Goal: Check status

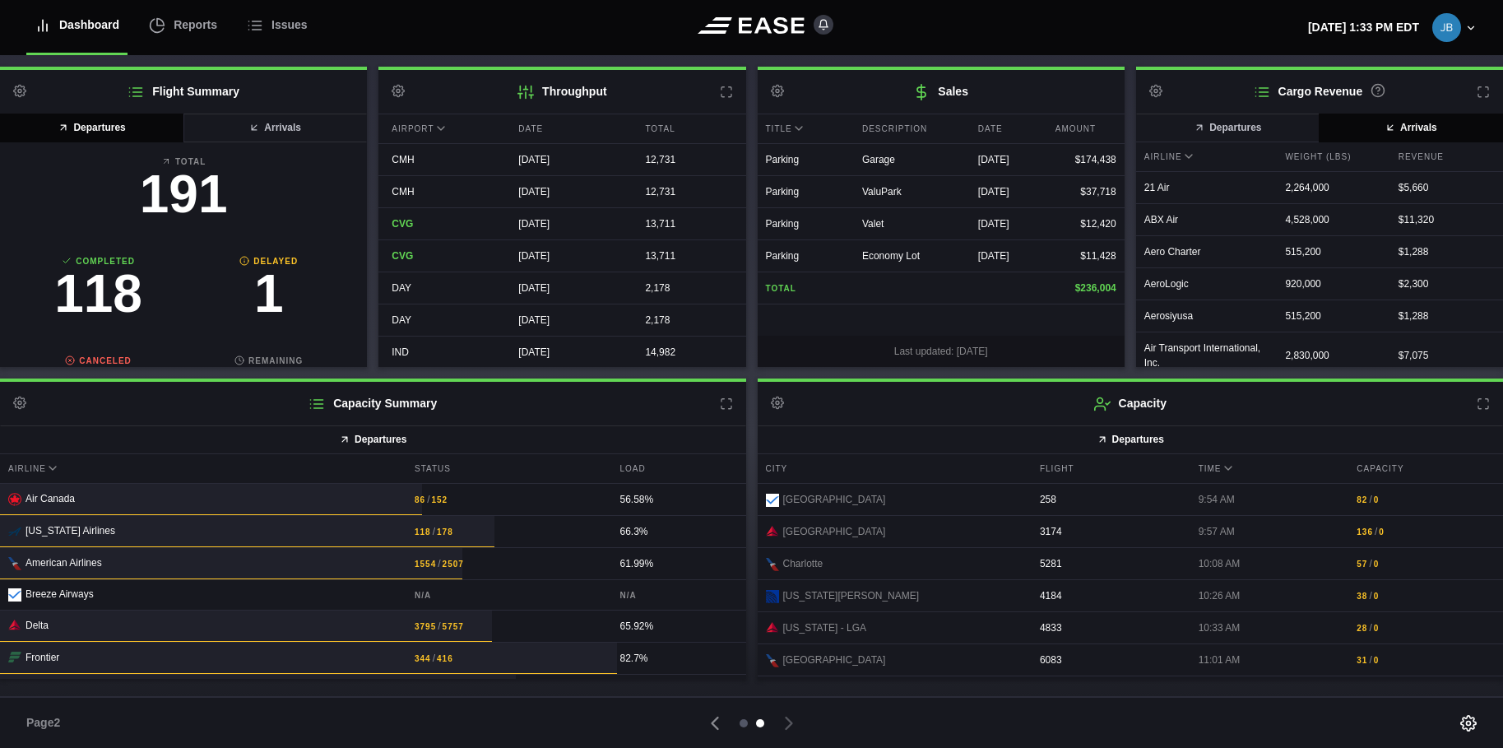
click at [743, 721] on div at bounding box center [744, 723] width 8 height 8
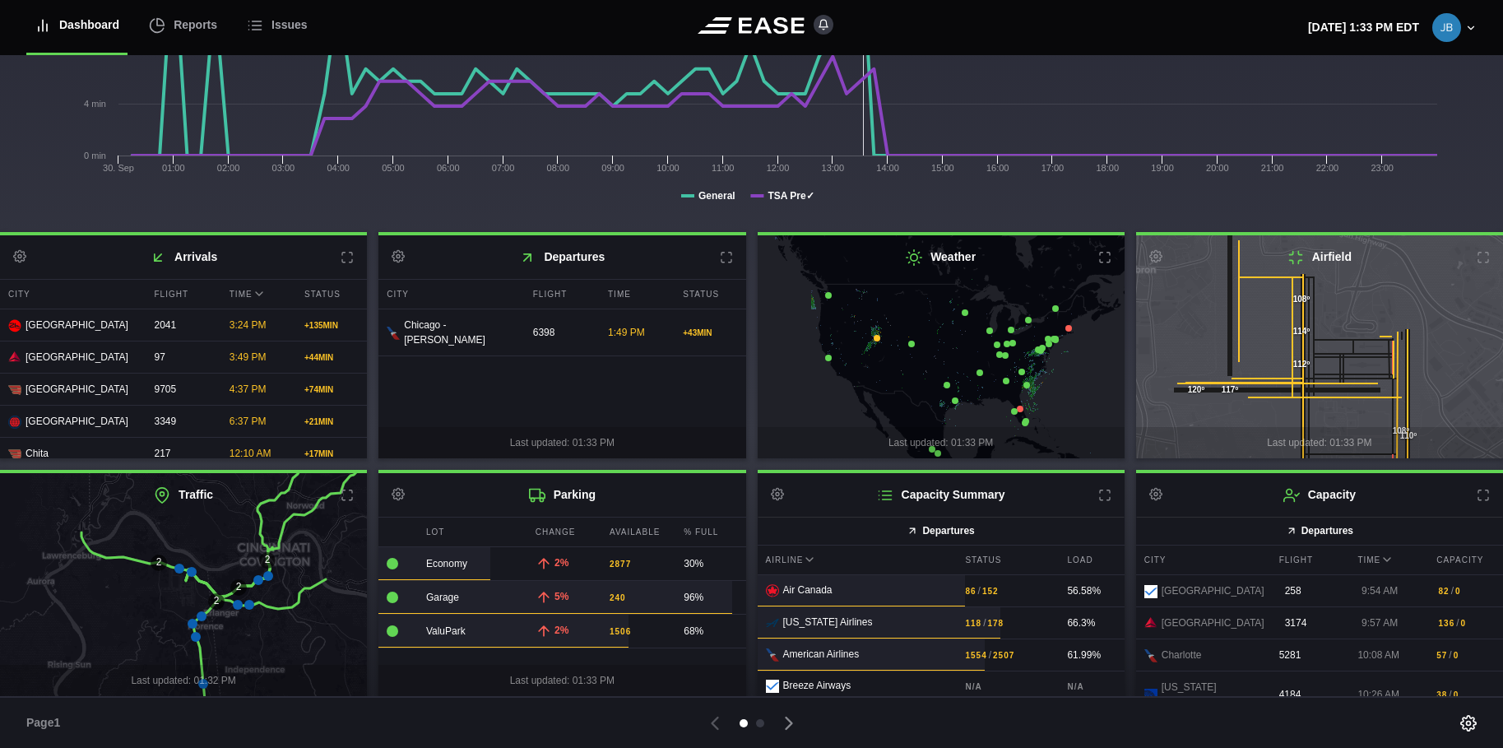
scroll to position [249, 0]
click at [265, 573] on icon at bounding box center [268, 576] width 10 height 10
click at [194, 635] on icon at bounding box center [196, 637] width 10 height 10
click at [190, 624] on icon at bounding box center [193, 624] width 10 height 10
click at [177, 568] on icon at bounding box center [179, 569] width 10 height 10
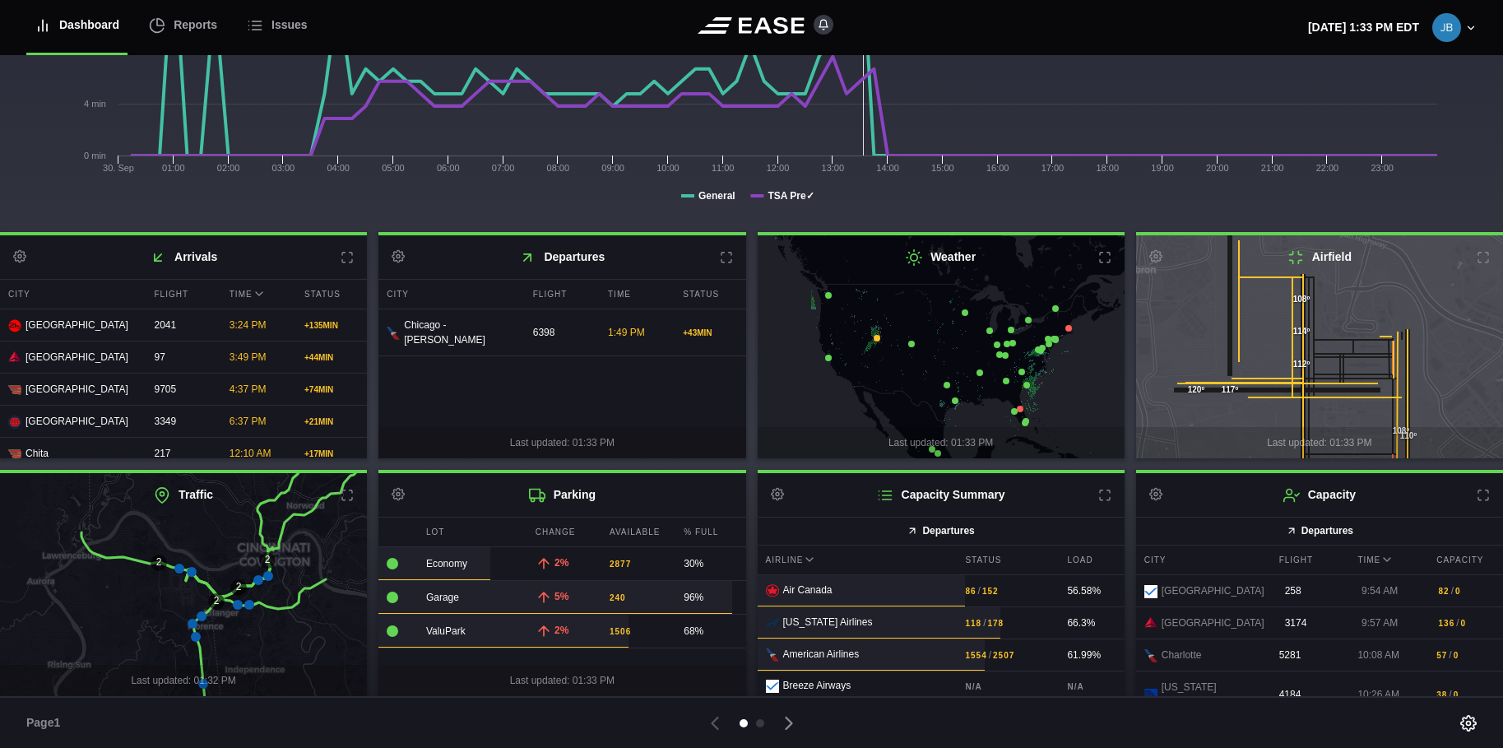
click at [193, 569] on icon at bounding box center [192, 572] width 10 height 10
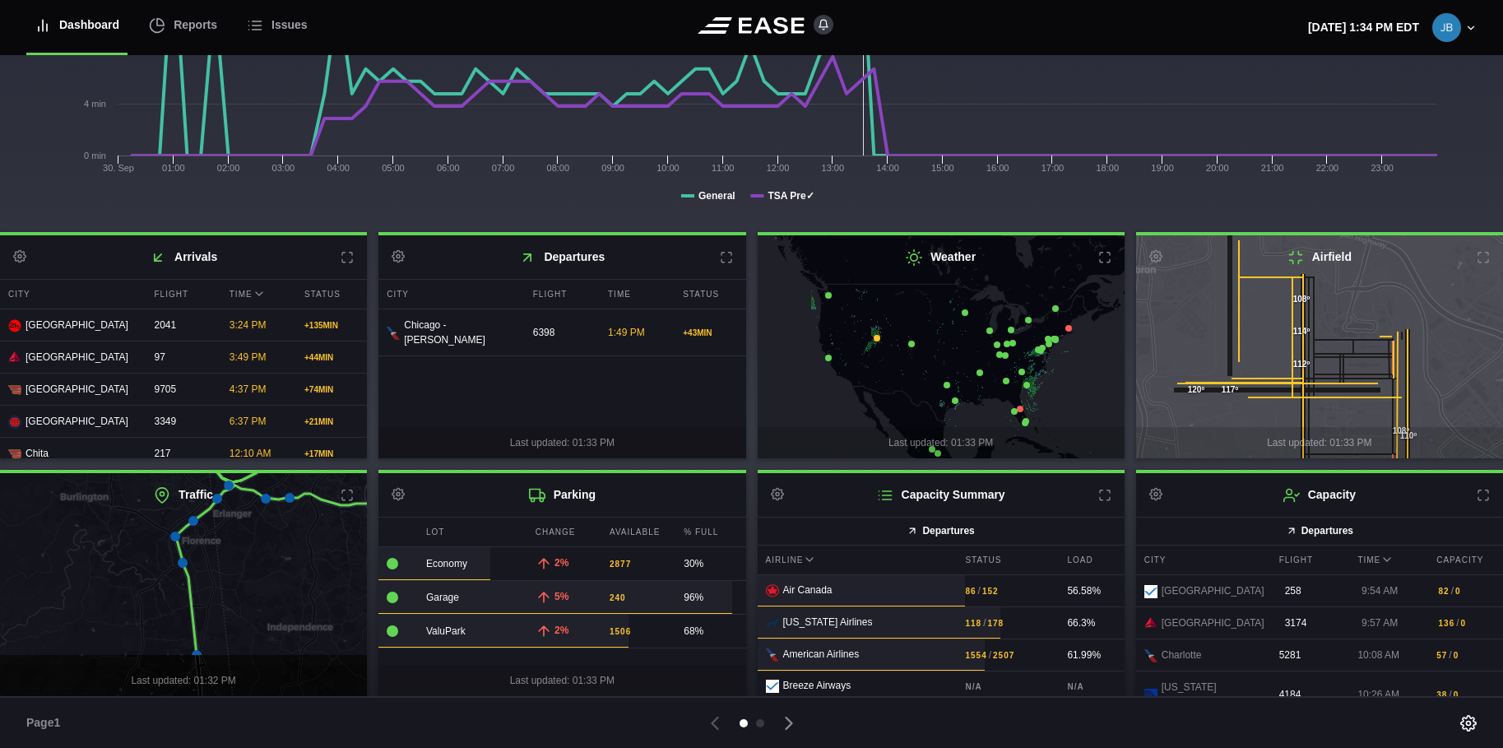
drag, startPoint x: 218, startPoint y: 634, endPoint x: 225, endPoint y: 566, distance: 67.9
click at [225, 568] on icon at bounding box center [189, 521] width 443 height 272
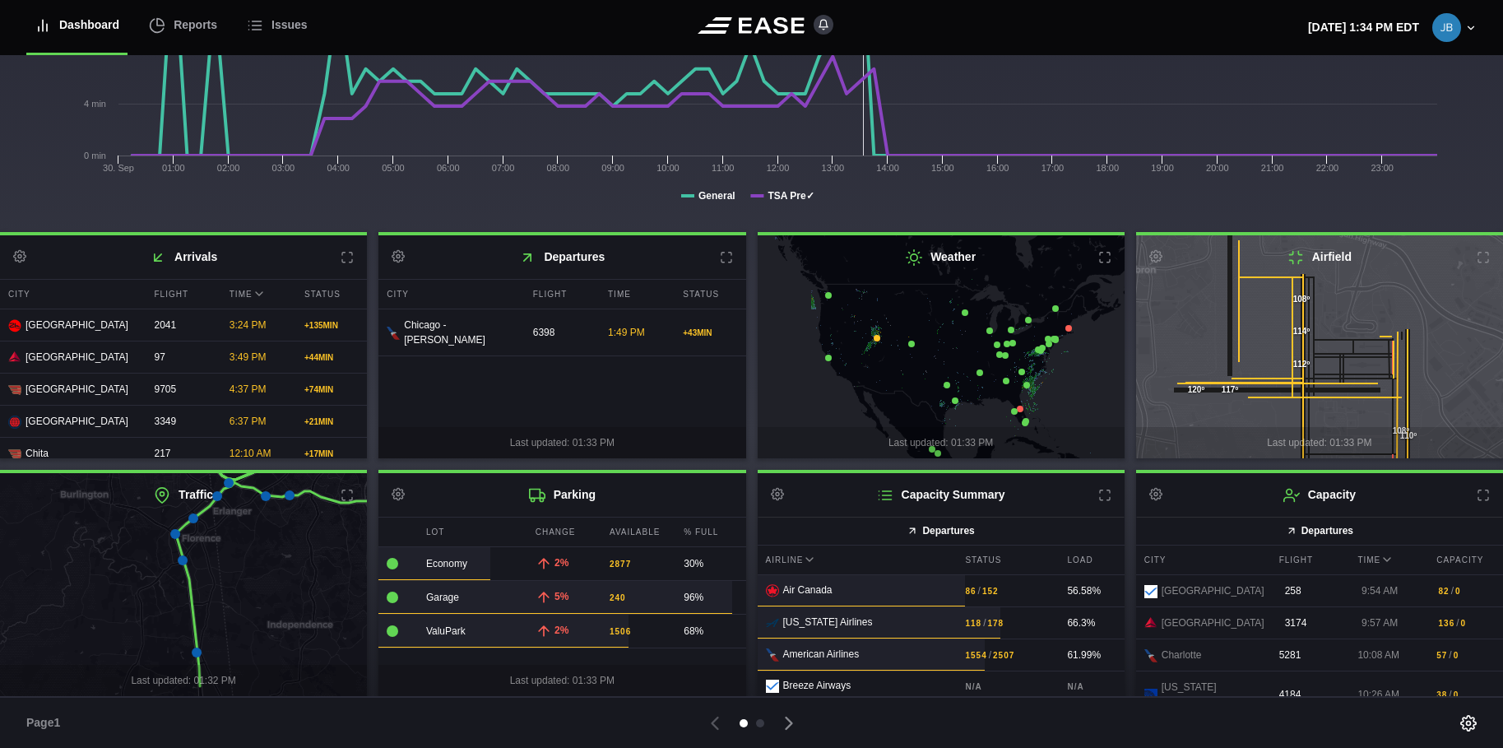
click at [196, 653] on icon at bounding box center [197, 653] width 10 height 10
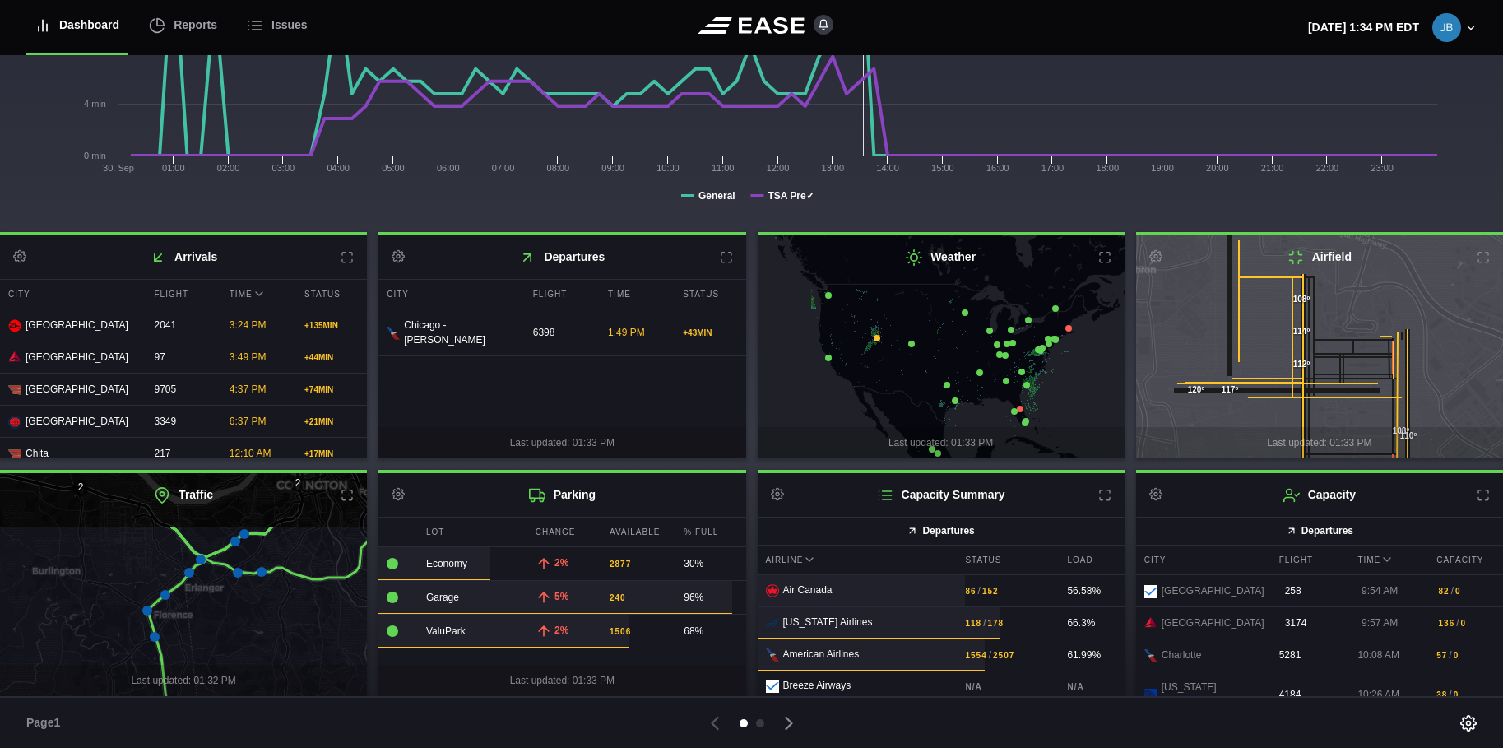
drag, startPoint x: 198, startPoint y: 638, endPoint x: 174, endPoint y: 701, distance: 67.2
click at [174, 431] on div "[DATE] September Sun Mon Tue Wed Thu Fri Sat 31 [DATE] 2 3 4 5 6 7 8 9 10 11 12…" at bounding box center [751, 119] width 1503 height 624
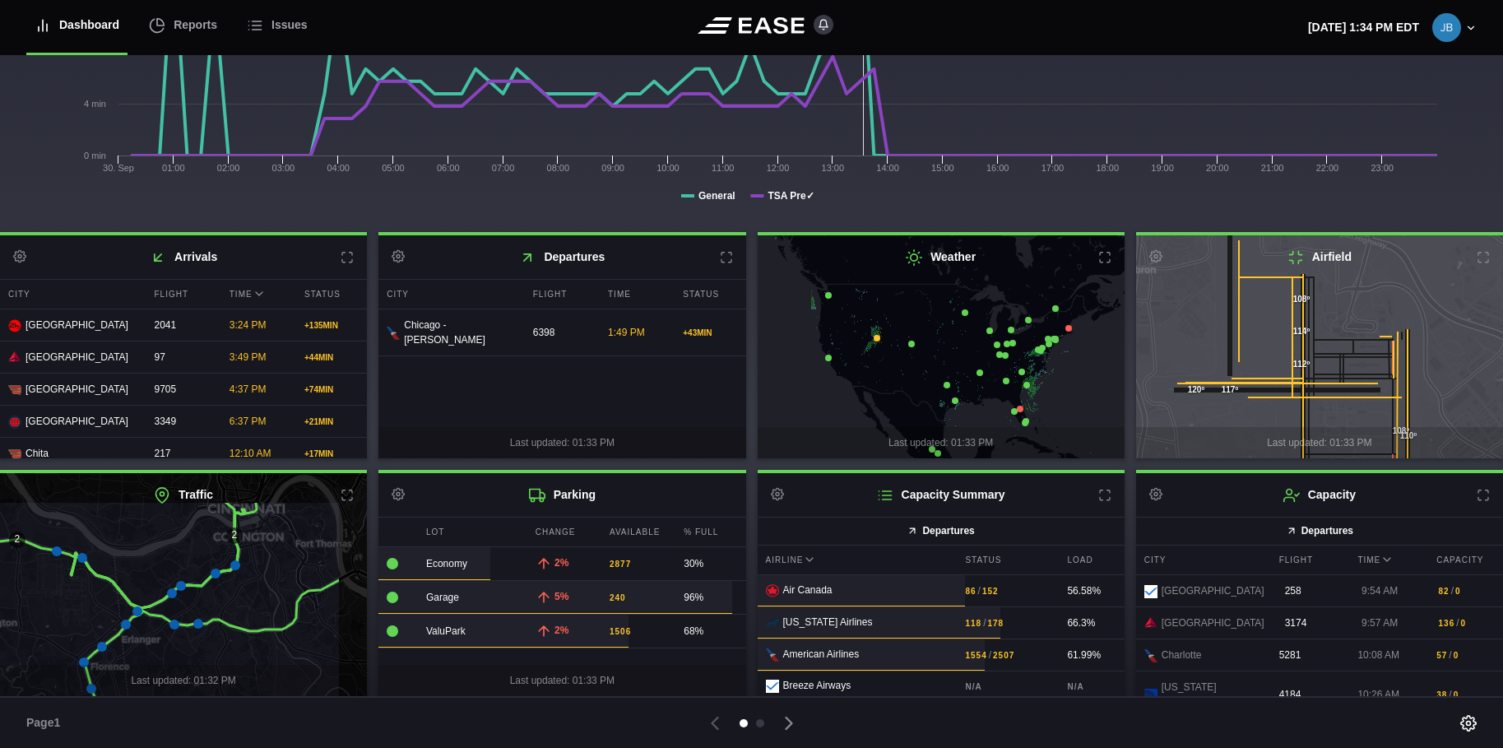
drag, startPoint x: 226, startPoint y: 613, endPoint x: 163, endPoint y: 665, distance: 81.9
click at [163, 665] on div "2 2 Last updated: 01:32 PM" at bounding box center [183, 584] width 367 height 223
click at [81, 554] on icon at bounding box center [82, 558] width 10 height 10
